Goal: Go to known website: Access a specific website the user already knows

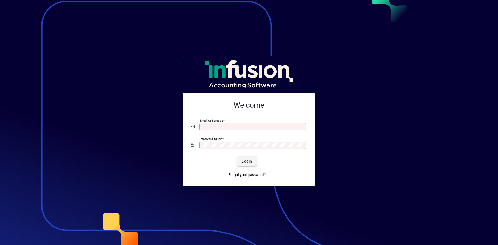
type input "**********"
click at [242, 163] on span "Login" at bounding box center [247, 161] width 11 height 5
